Goal: Information Seeking & Learning: Find specific fact

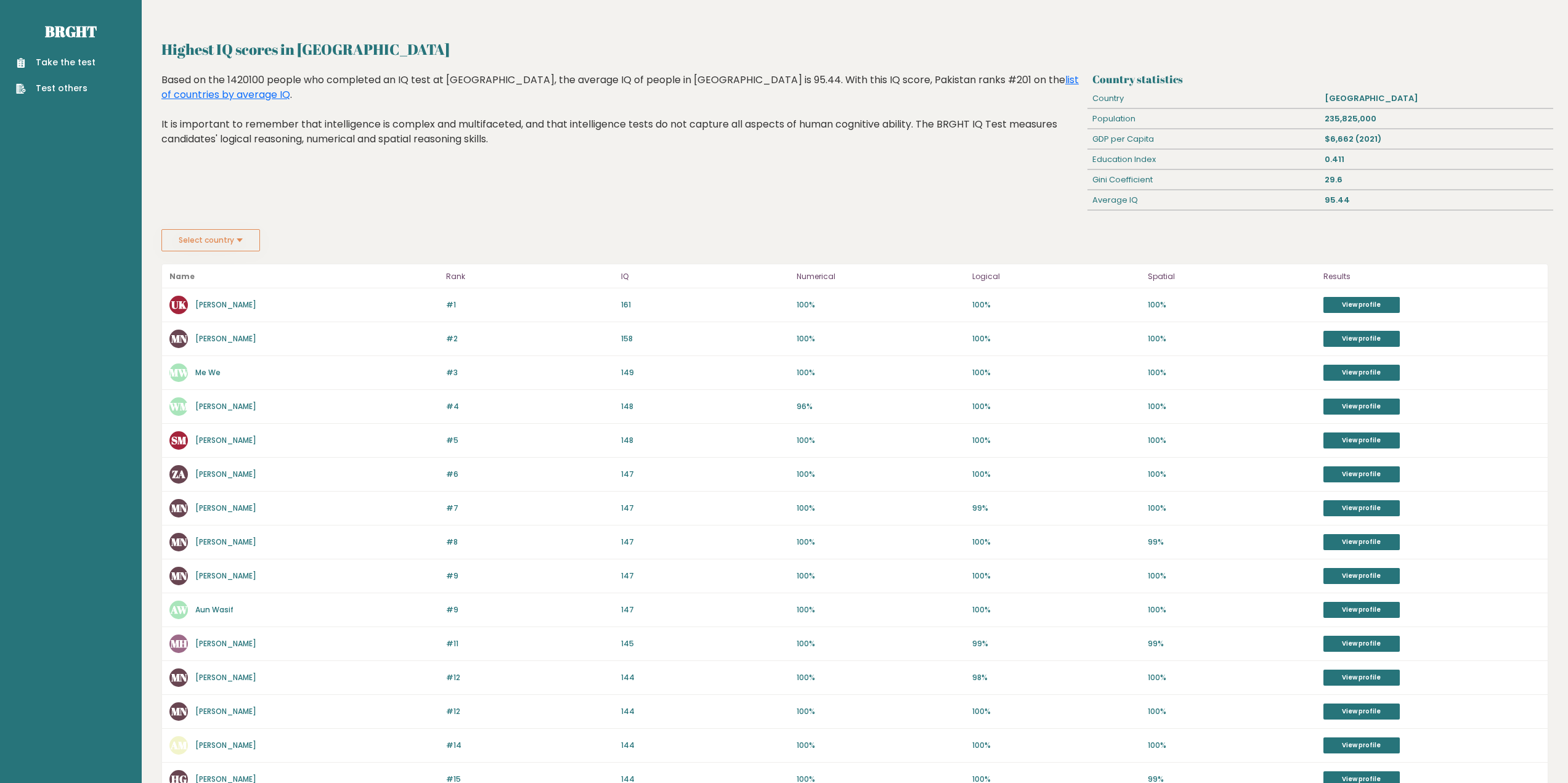
click at [999, 62] on div "Highest IQ scores in Pakistan Country statistics Country Pakistan Population 23…" at bounding box center [855, 502] width 1387 height 928
click at [990, 86] on link "list of countries by average IQ" at bounding box center [620, 87] width 917 height 29
click at [230, 239] on button "Select country" at bounding box center [210, 240] width 98 height 22
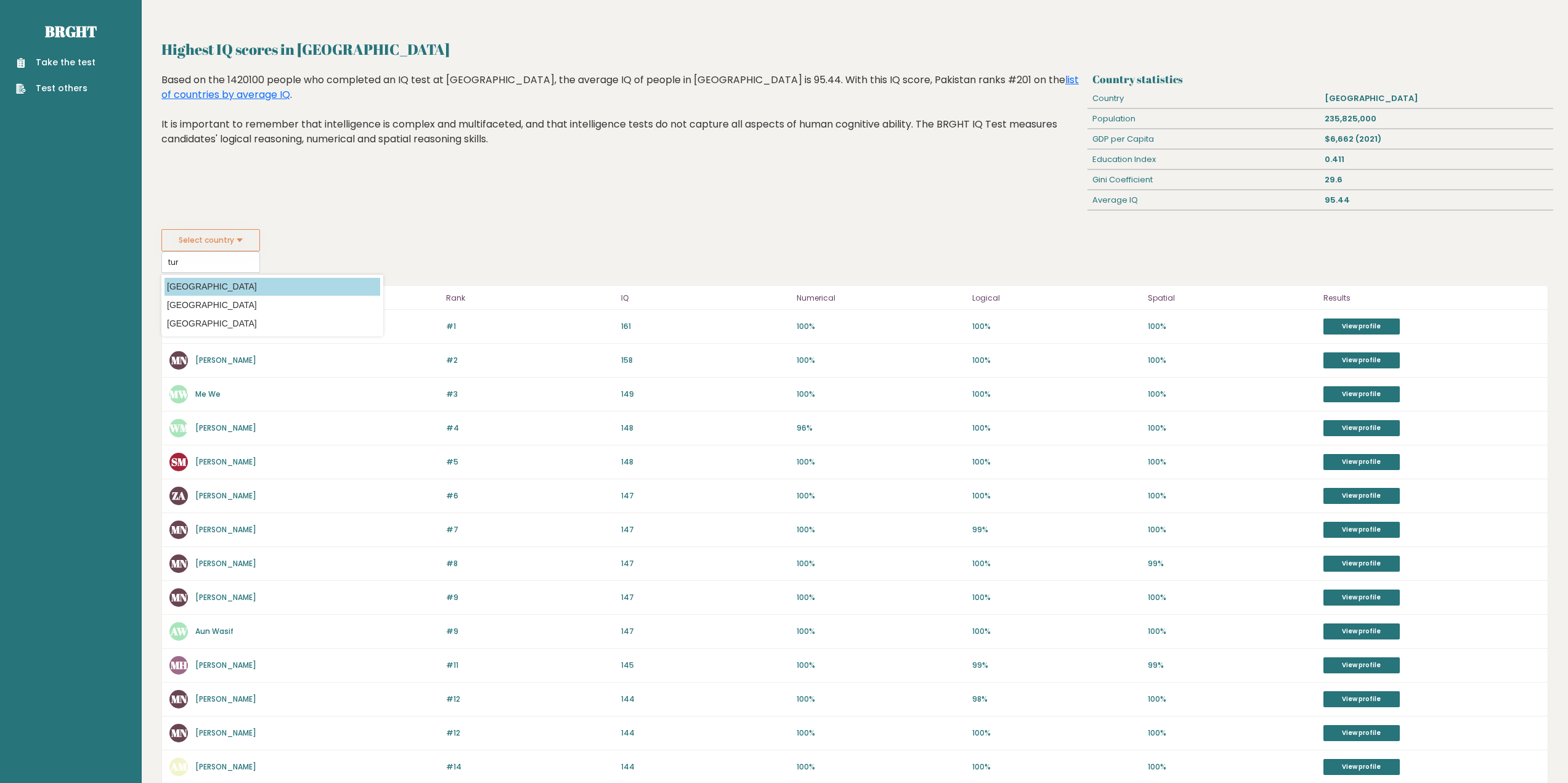
click at [205, 290] on option "Turkey" at bounding box center [273, 287] width 216 height 18
type input "Turkey"
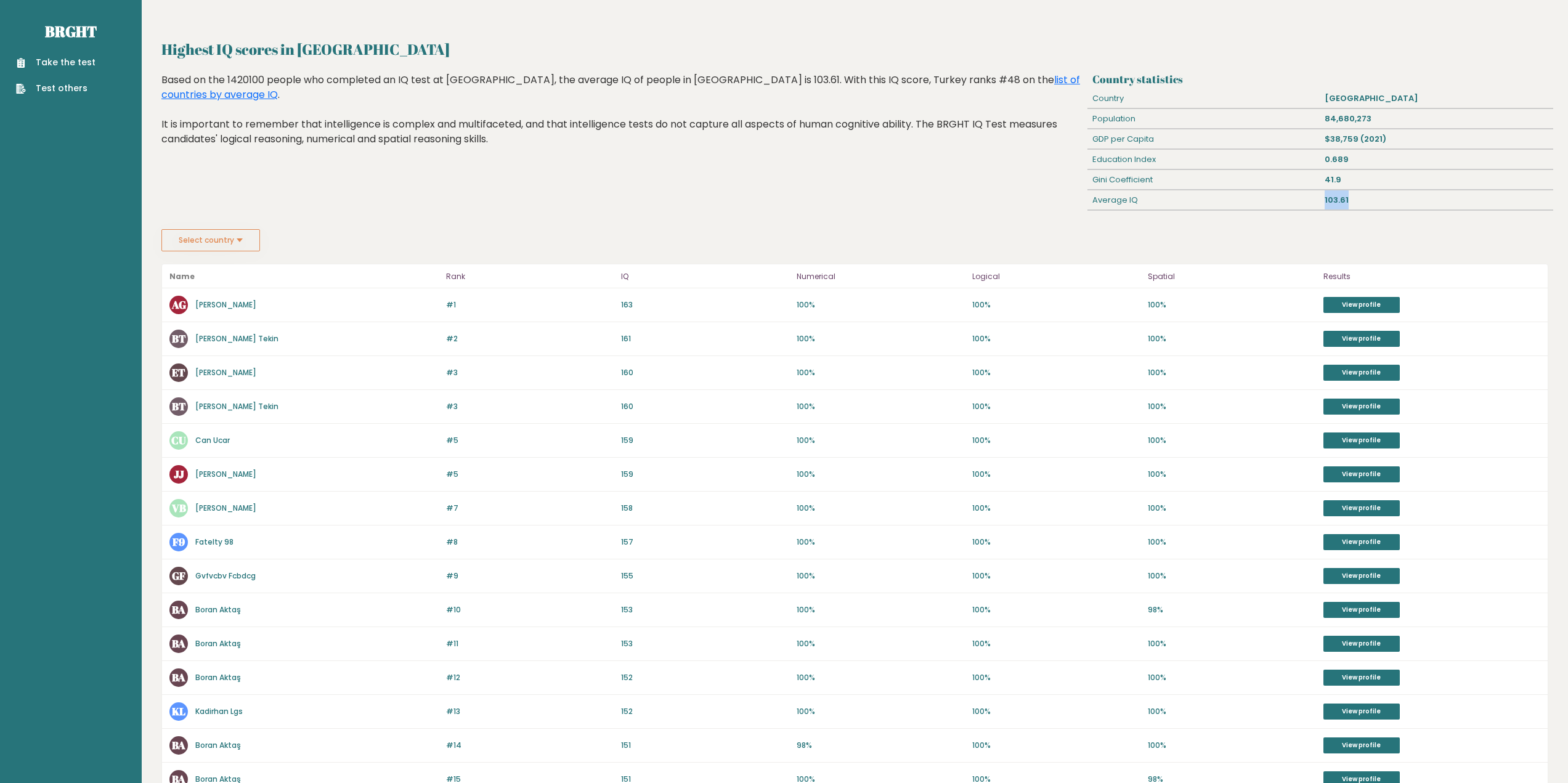
drag, startPoint x: 1355, startPoint y: 195, endPoint x: 1286, endPoint y: 195, distance: 69.0
click at [1286, 195] on div "Average IQ 103.61" at bounding box center [1320, 201] width 465 height 20
click at [1201, 182] on div "Gini Coefficient" at bounding box center [1204, 180] width 233 height 20
click at [1373, 304] on link "View profile" at bounding box center [1361, 305] width 77 height 16
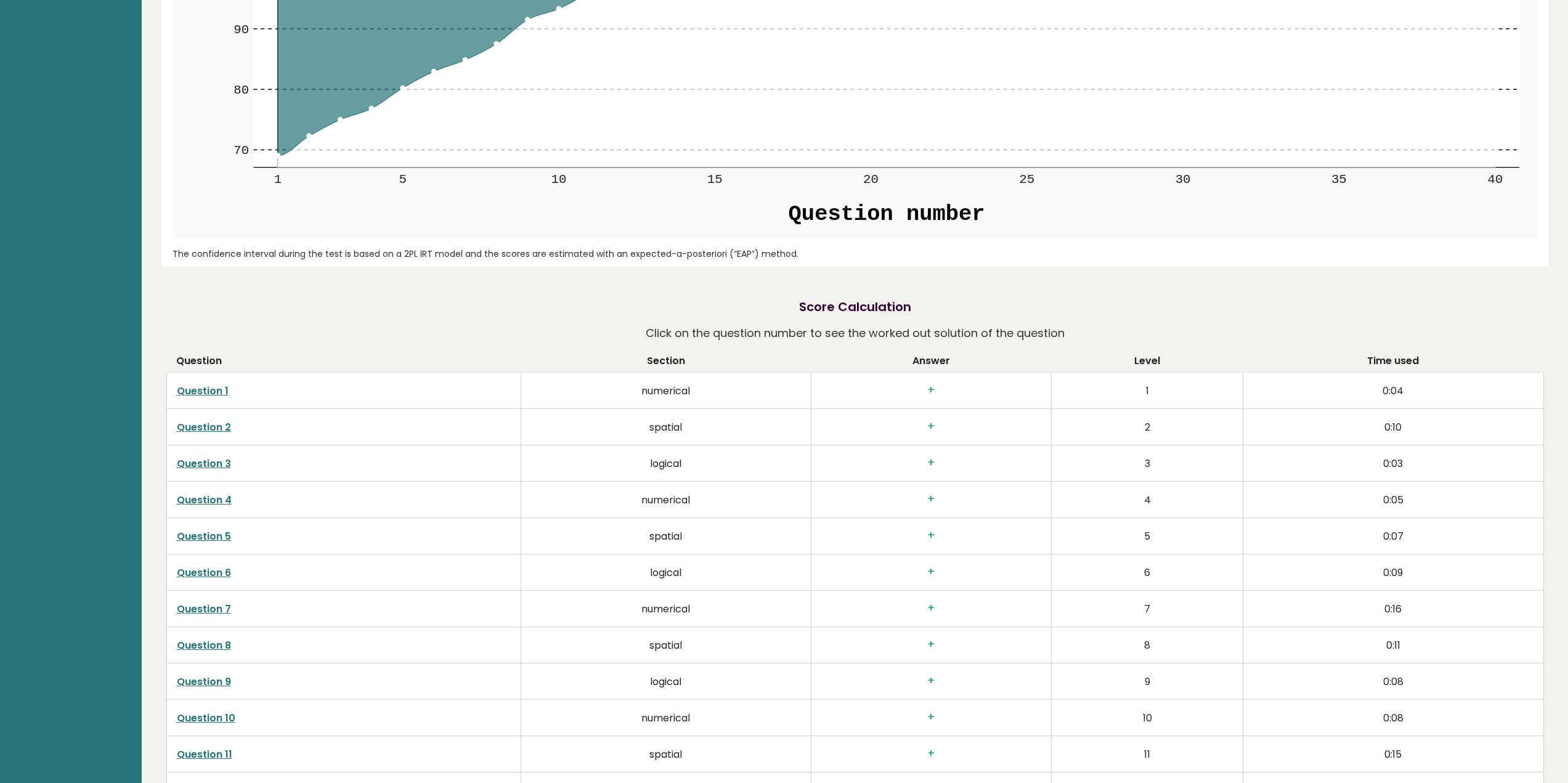
scroll to position [1129, 0]
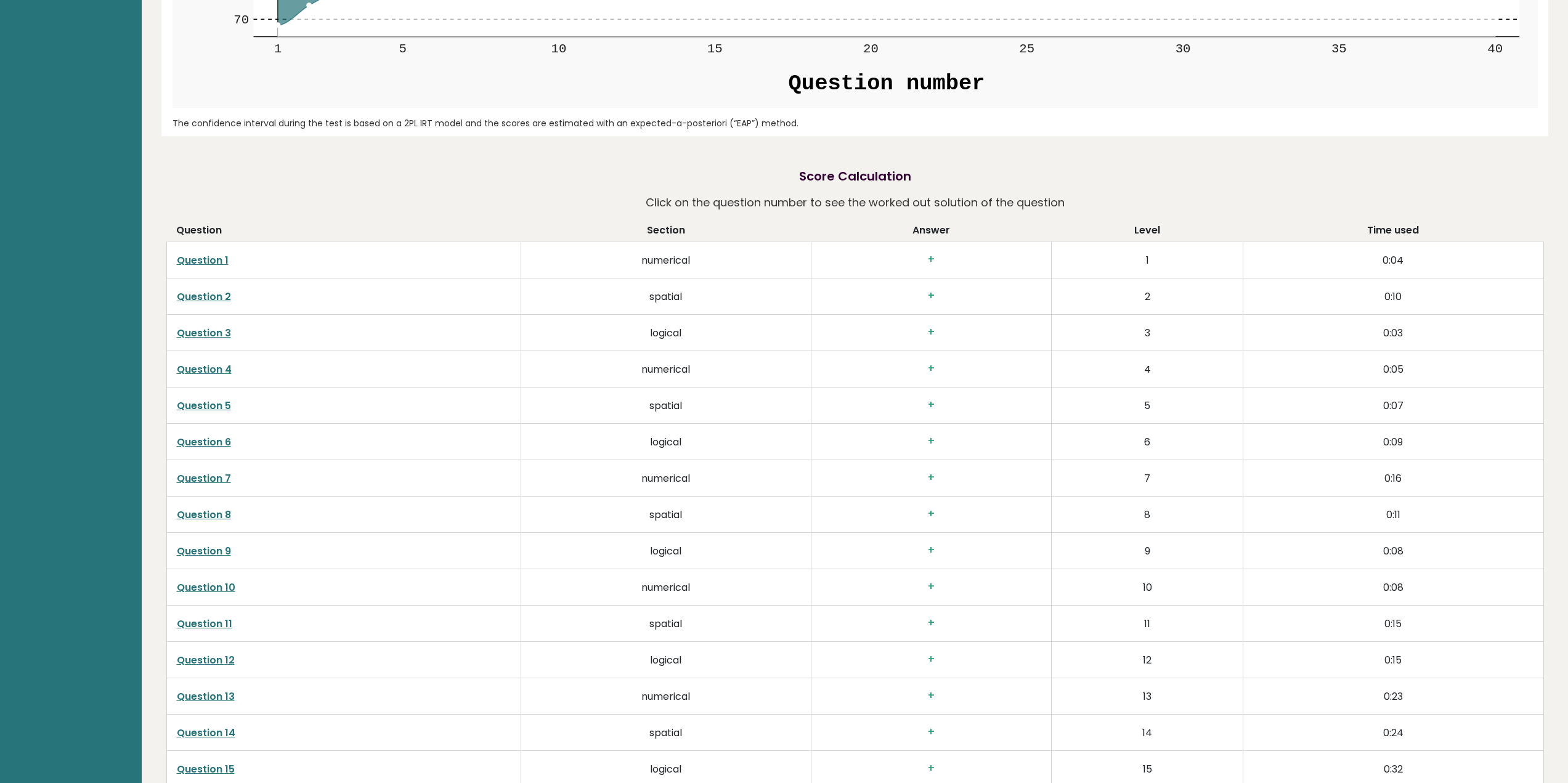
click at [211, 262] on link "Question 1" at bounding box center [203, 260] width 52 height 14
click at [209, 482] on link "Question 7" at bounding box center [204, 478] width 54 height 14
click at [220, 480] on link "Question 7" at bounding box center [204, 478] width 54 height 14
click at [201, 628] on link "Question 11" at bounding box center [205, 624] width 56 height 14
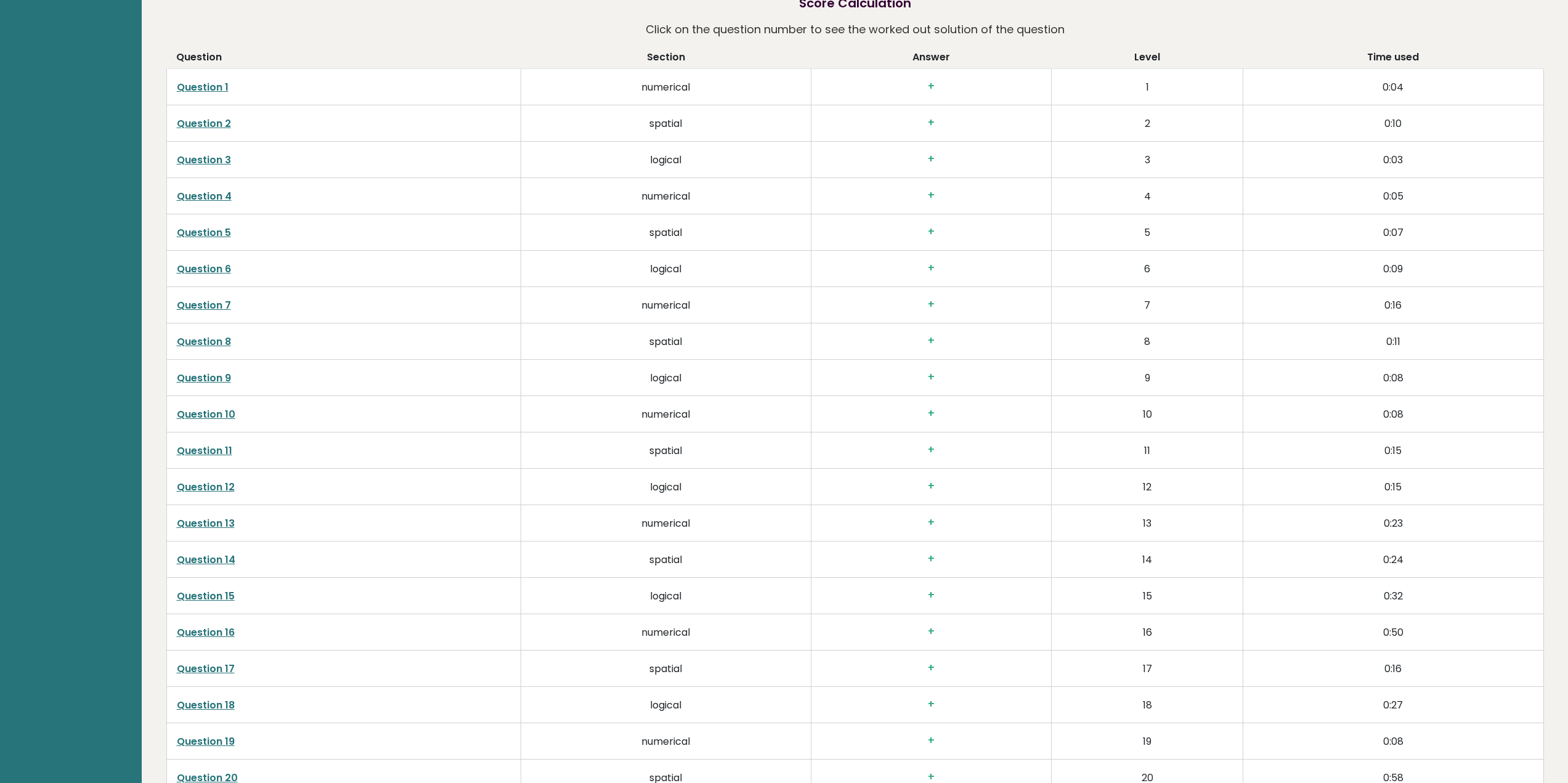
scroll to position [1336, 0]
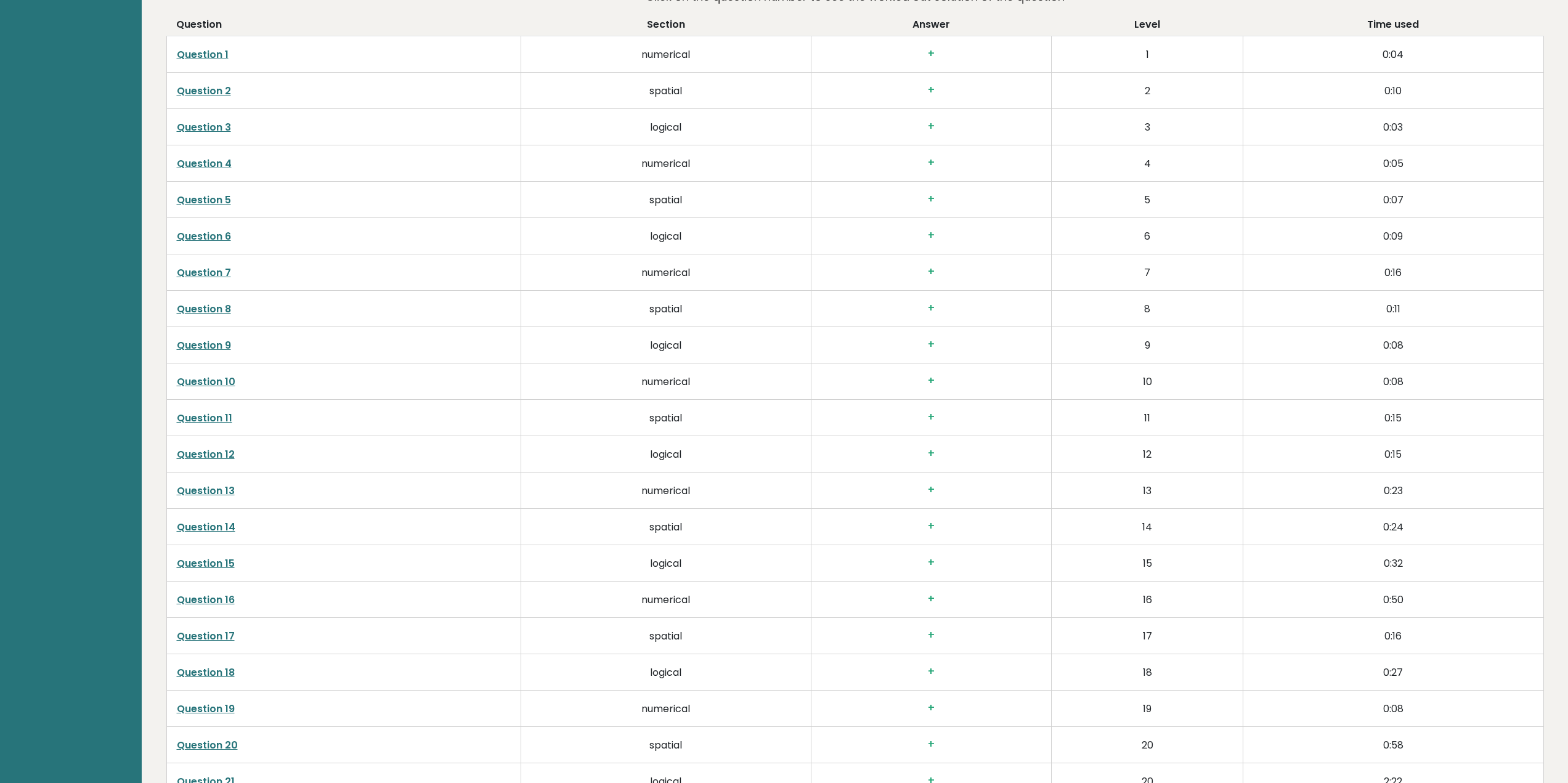
click at [220, 562] on link "Question 15" at bounding box center [205, 563] width 58 height 14
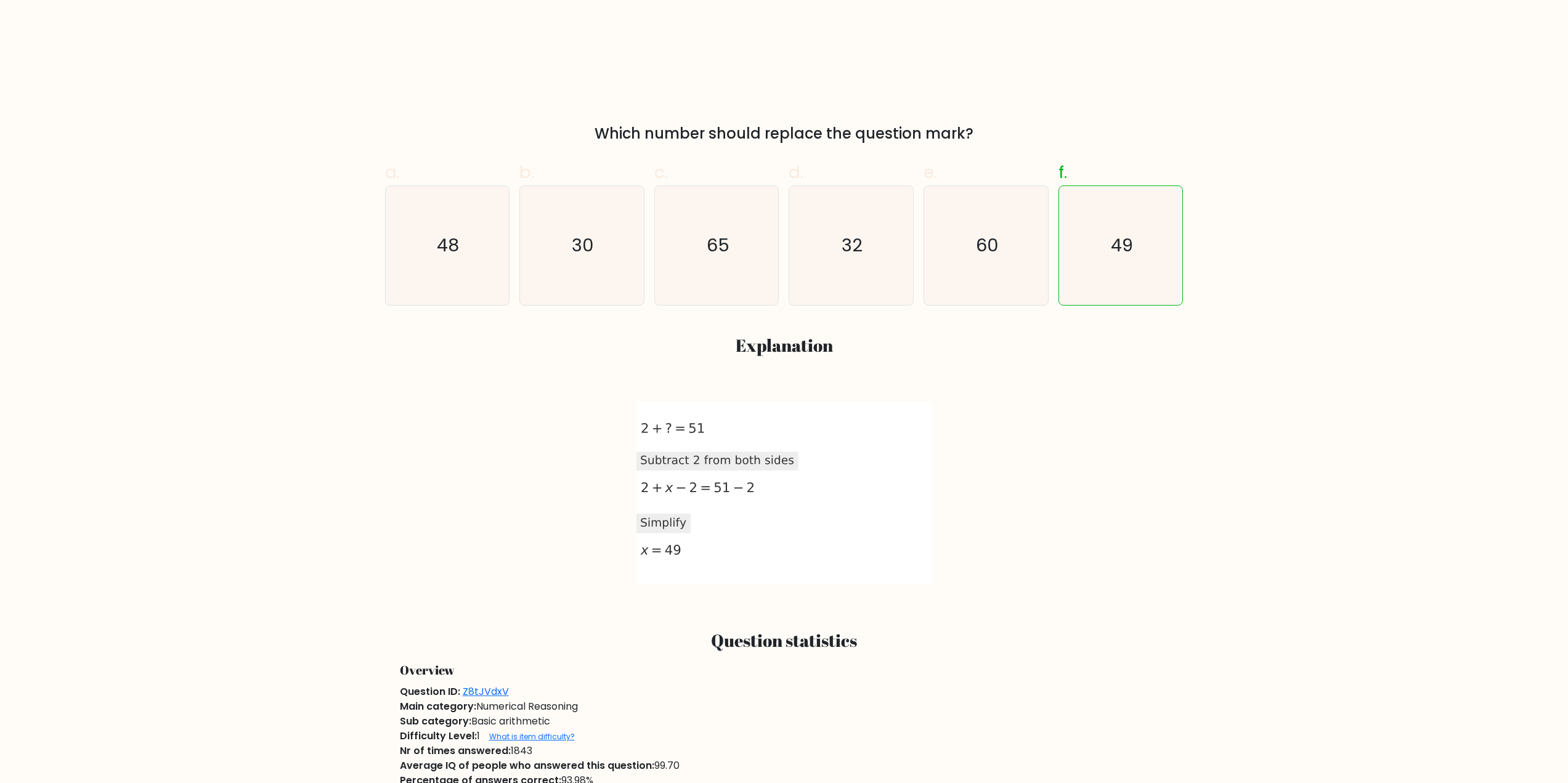
scroll to position [411, 0]
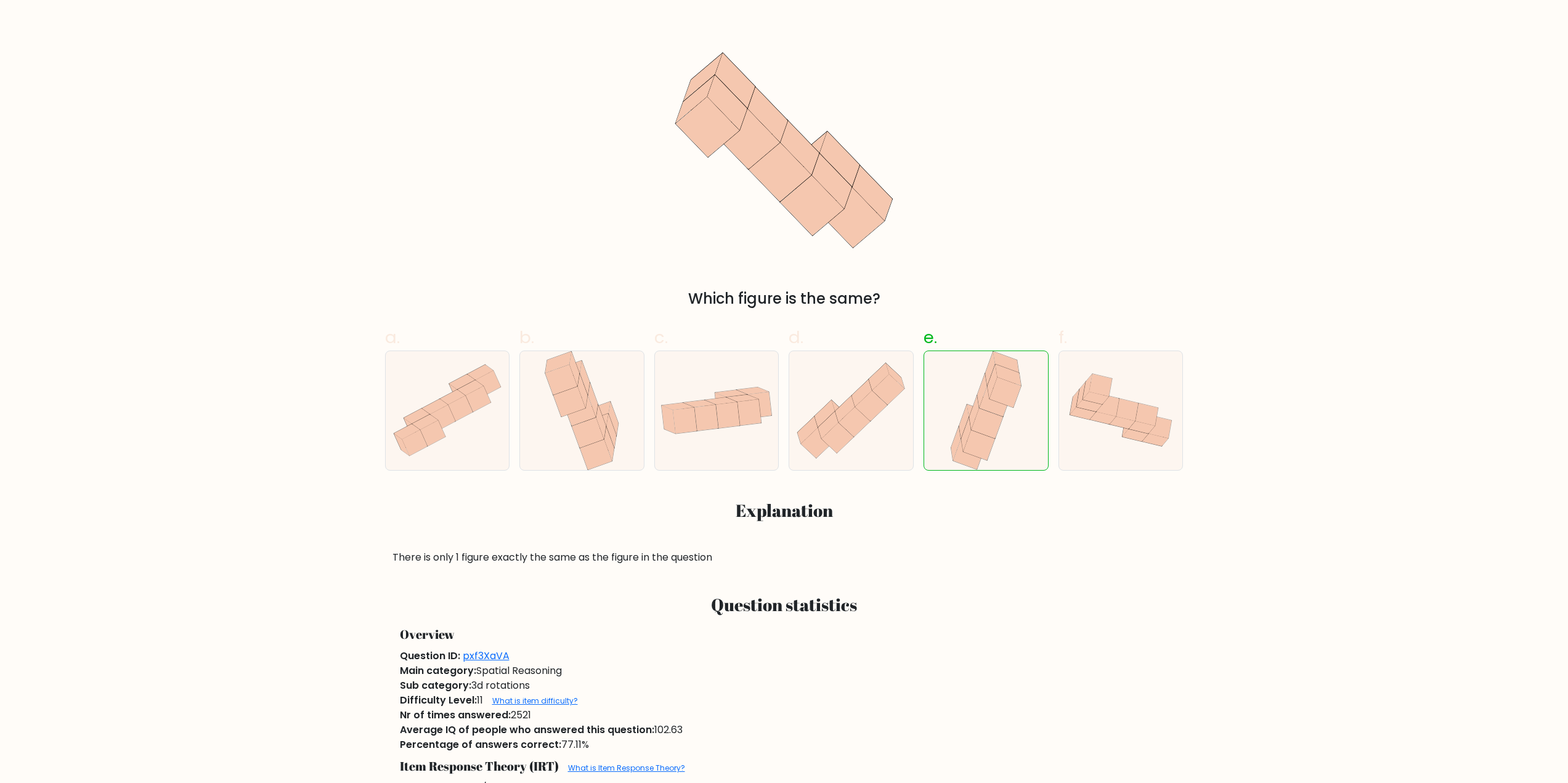
scroll to position [103, 0]
